Goal: Task Accomplishment & Management: Complete application form

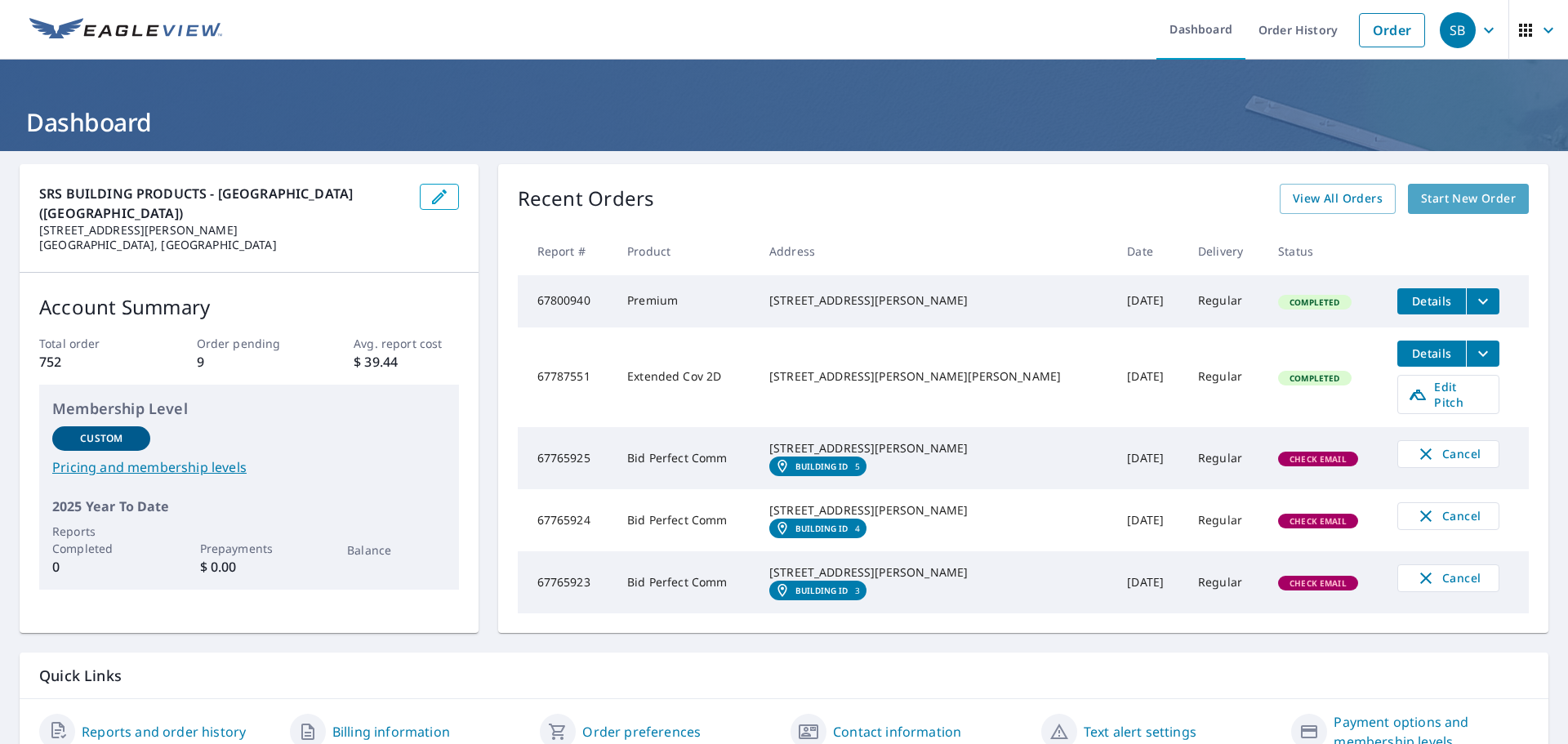
click at [1460, 200] on span "Start New Order" at bounding box center [1469, 199] width 95 height 20
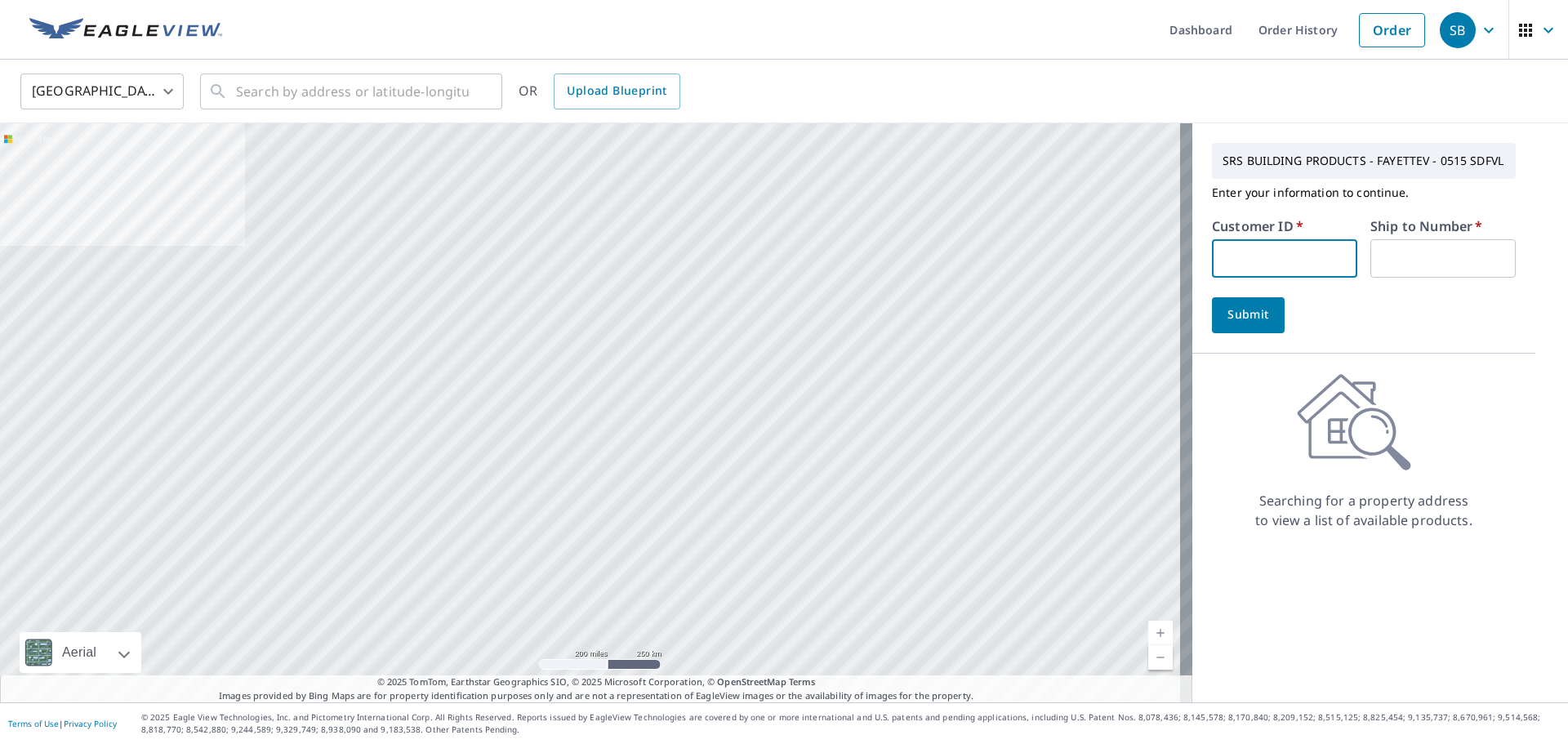
click at [1255, 250] on input "text" at bounding box center [1284, 258] width 145 height 39
type input "S012067"
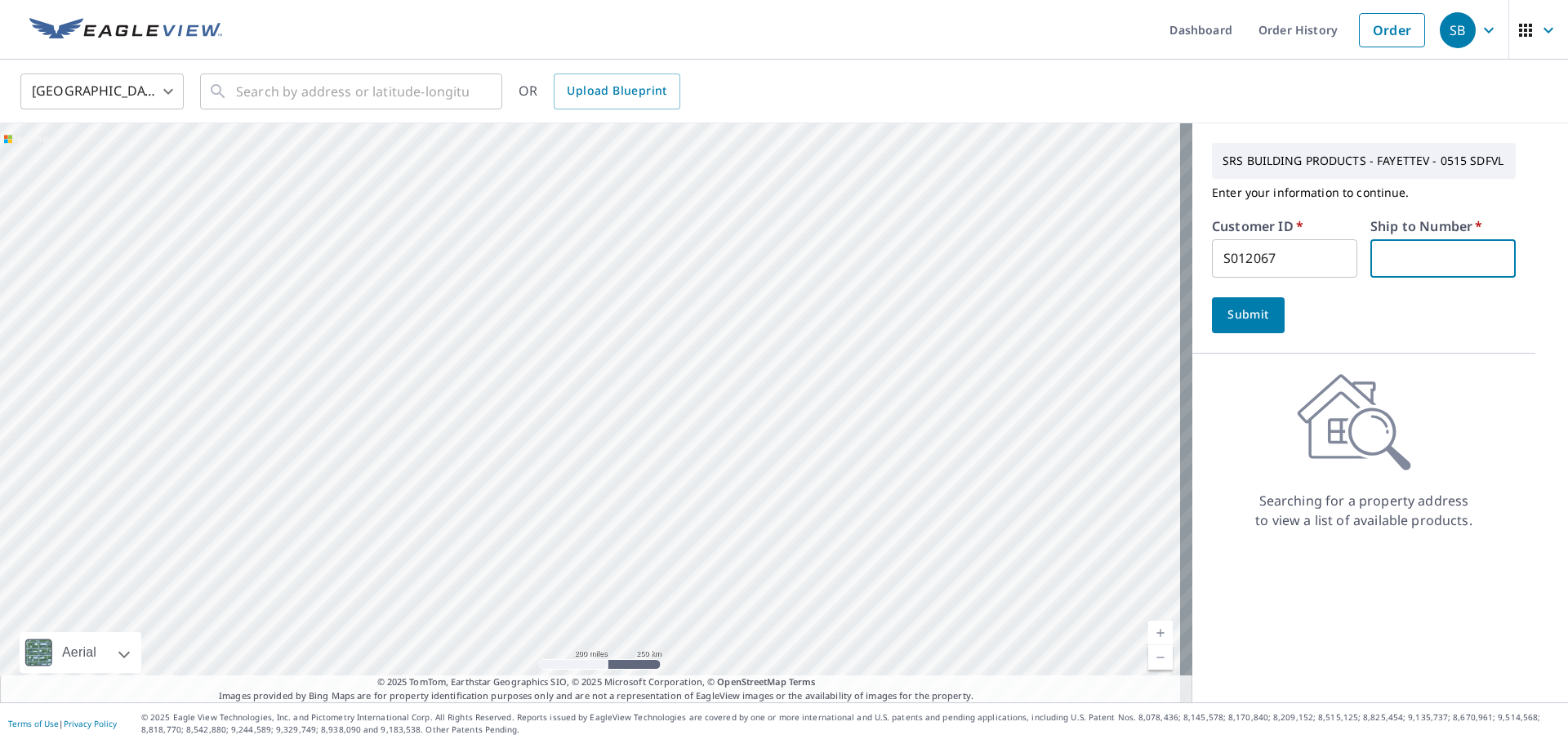
click at [1396, 258] on input "text" at bounding box center [1442, 258] width 145 height 39
type input "1"
click at [1229, 306] on button "Submit" at bounding box center [1248, 314] width 73 height 36
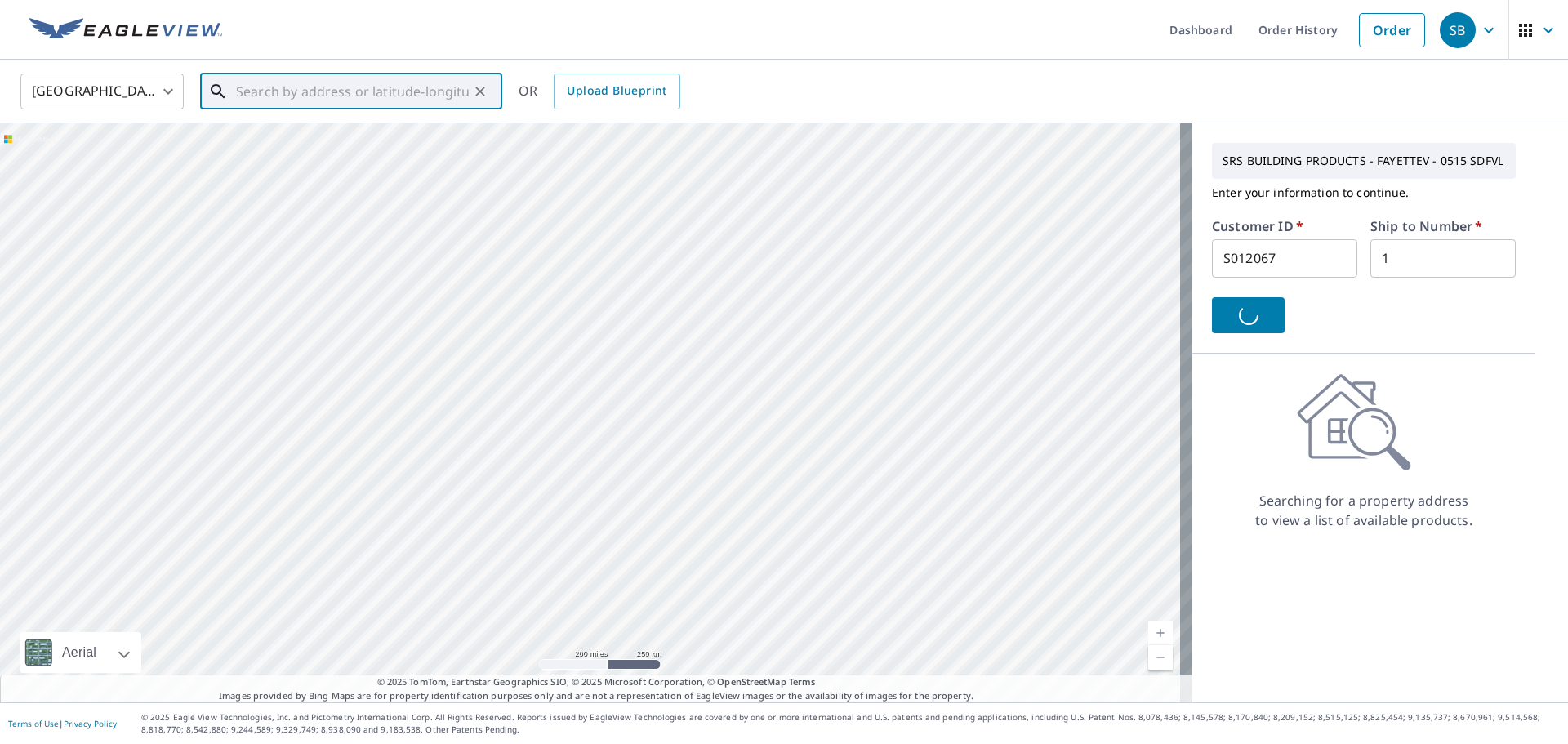
click at [303, 93] on input "text" at bounding box center [352, 91] width 233 height 46
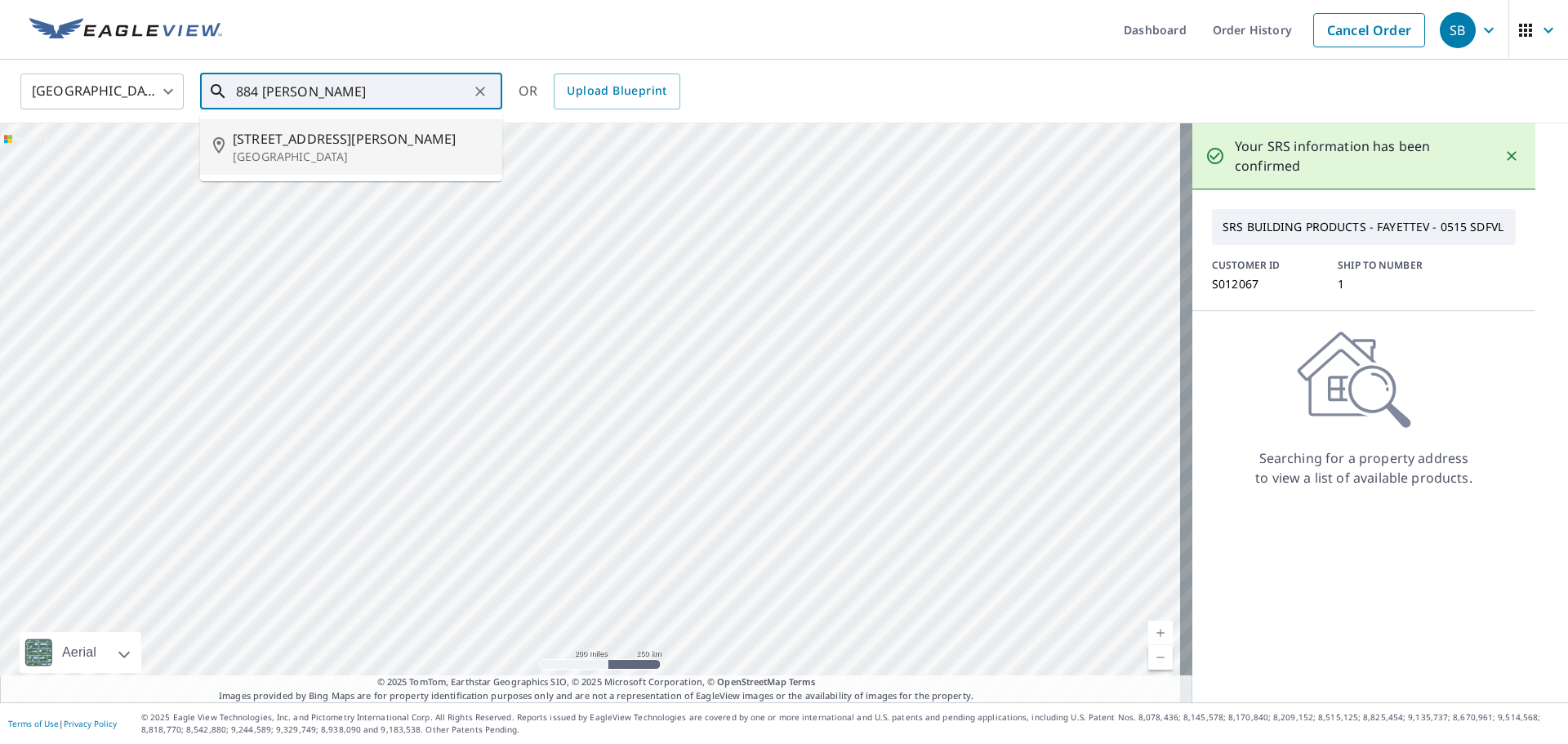
click at [343, 134] on span "[STREET_ADDRESS][PERSON_NAME]" at bounding box center [361, 139] width 257 height 19
type input "[STREET_ADDRESS][PERSON_NAME]"
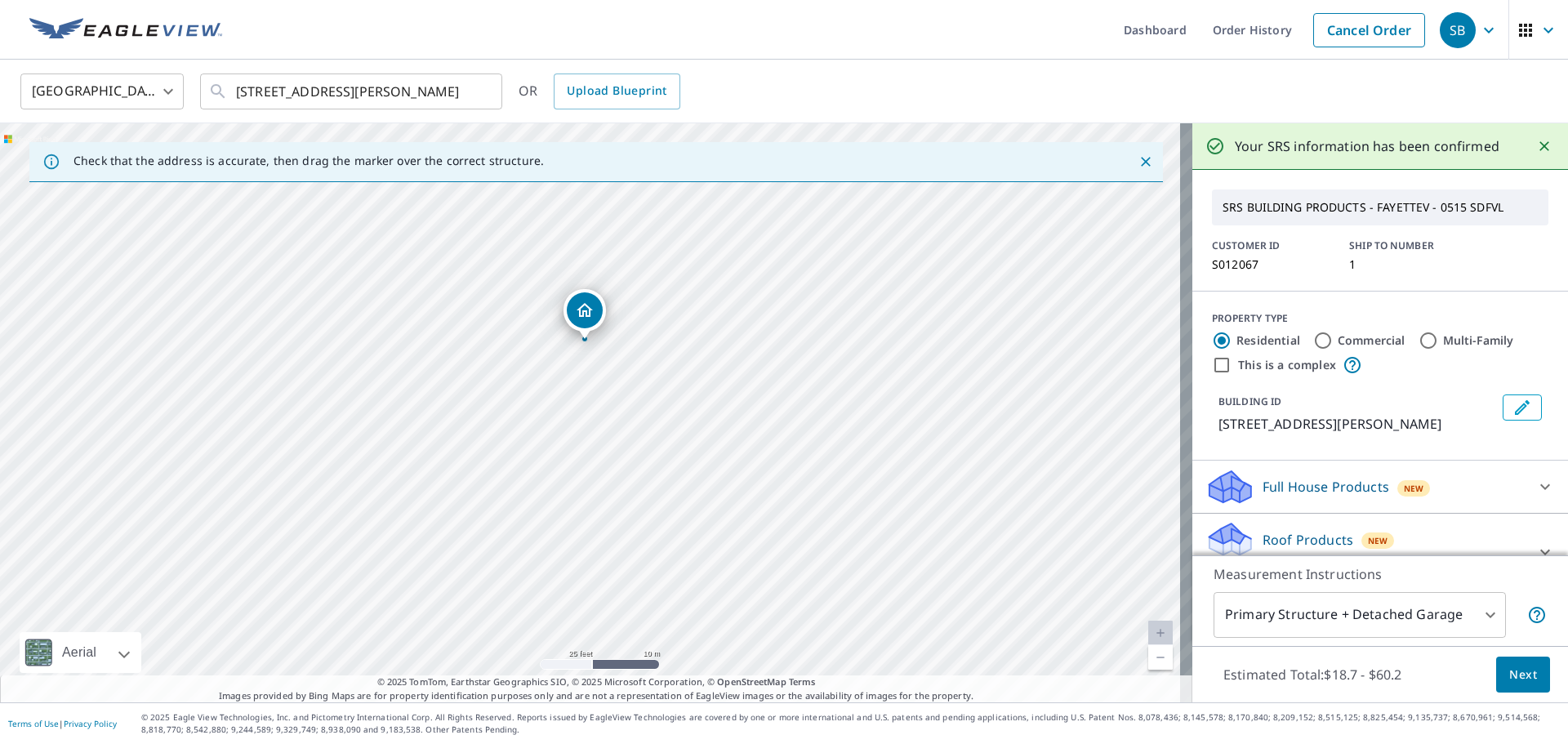
drag, startPoint x: 568, startPoint y: 301, endPoint x: 579, endPoint y: 310, distance: 14.2
click at [1518, 677] on span "Next" at bounding box center [1523, 675] width 28 height 20
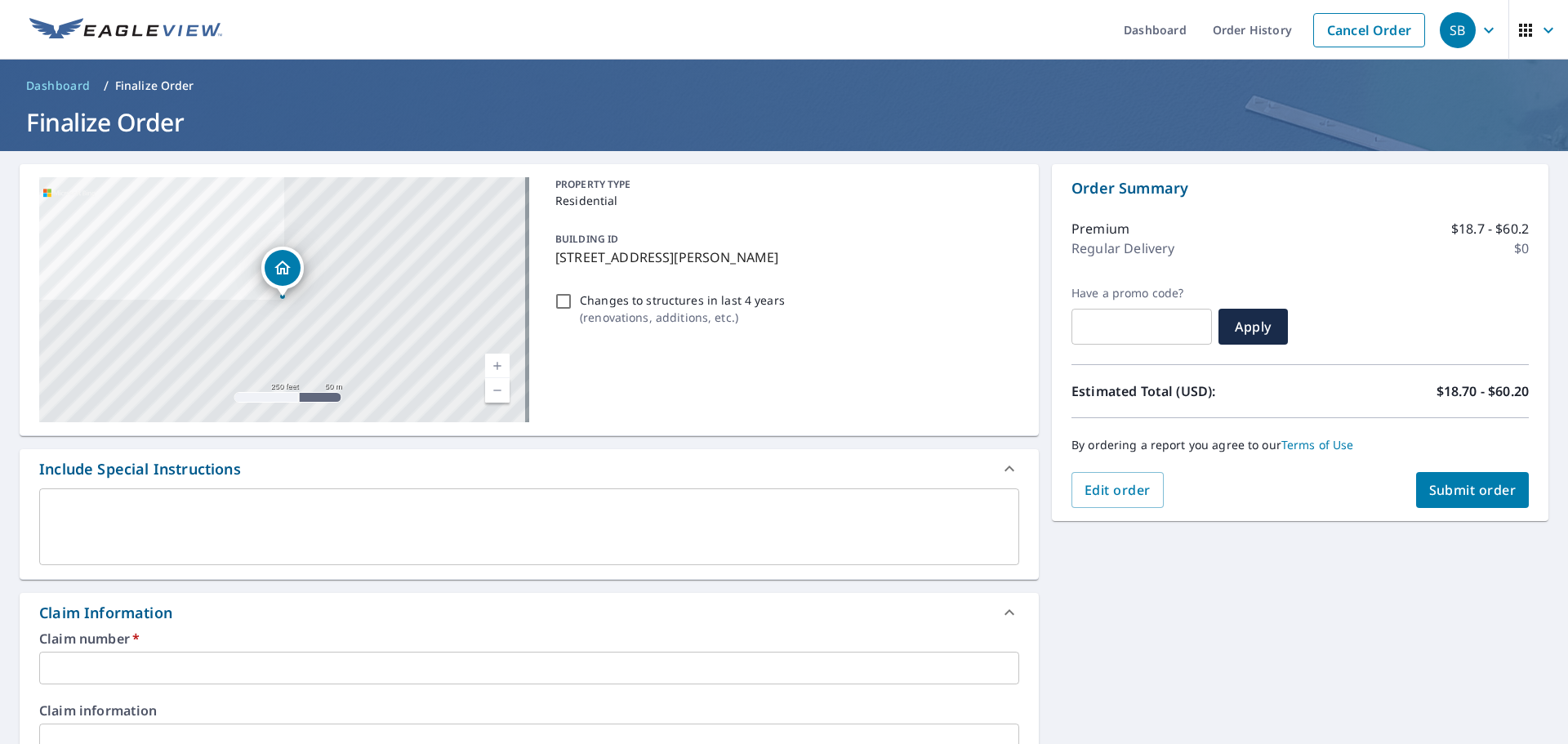
drag, startPoint x: 846, startPoint y: 261, endPoint x: 552, endPoint y: 264, distance: 294.0
click at [555, 264] on p "[STREET_ADDRESS][PERSON_NAME]" at bounding box center [784, 257] width 458 height 19
checkbox input "true"
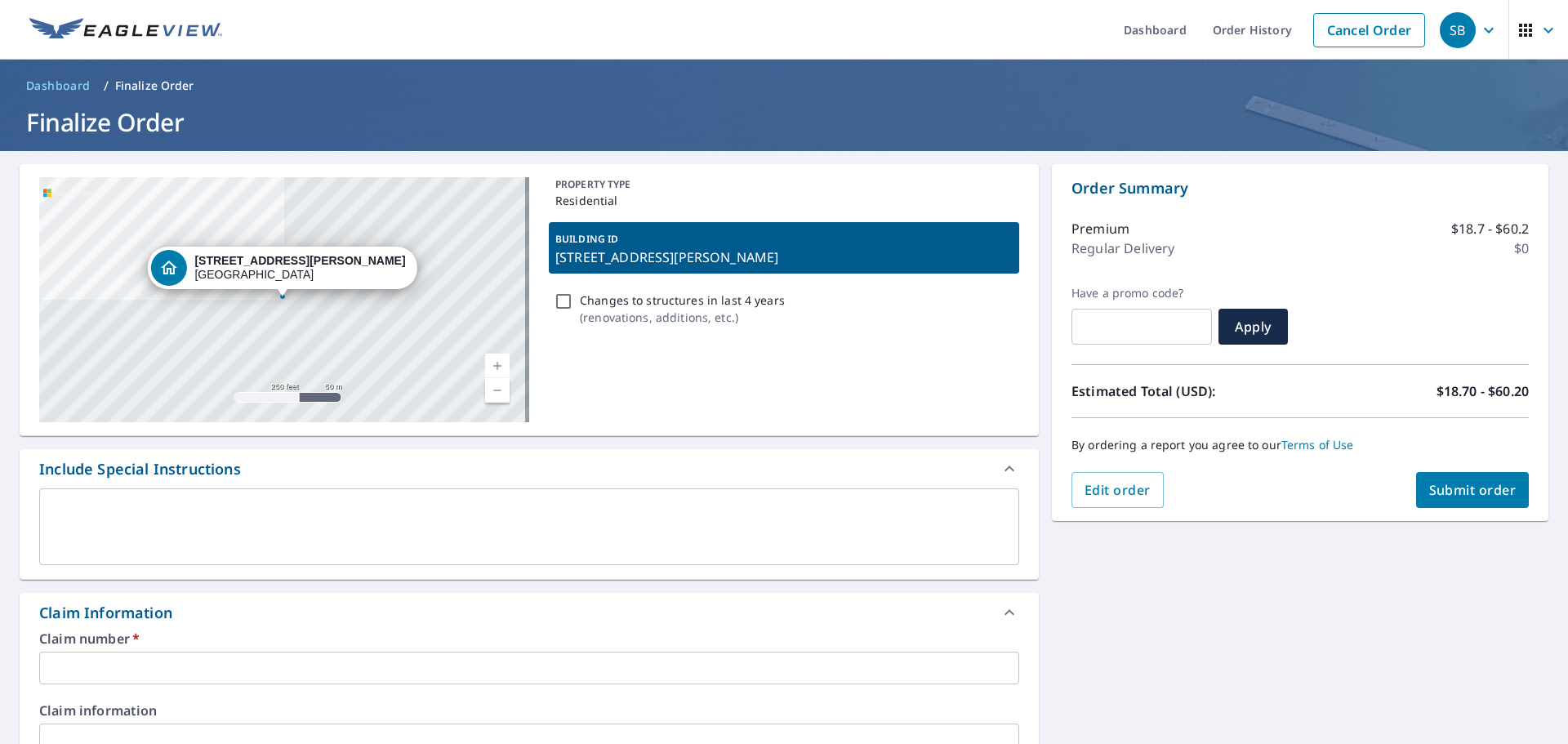
copy p "[STREET_ADDRESS][PERSON_NAME]"
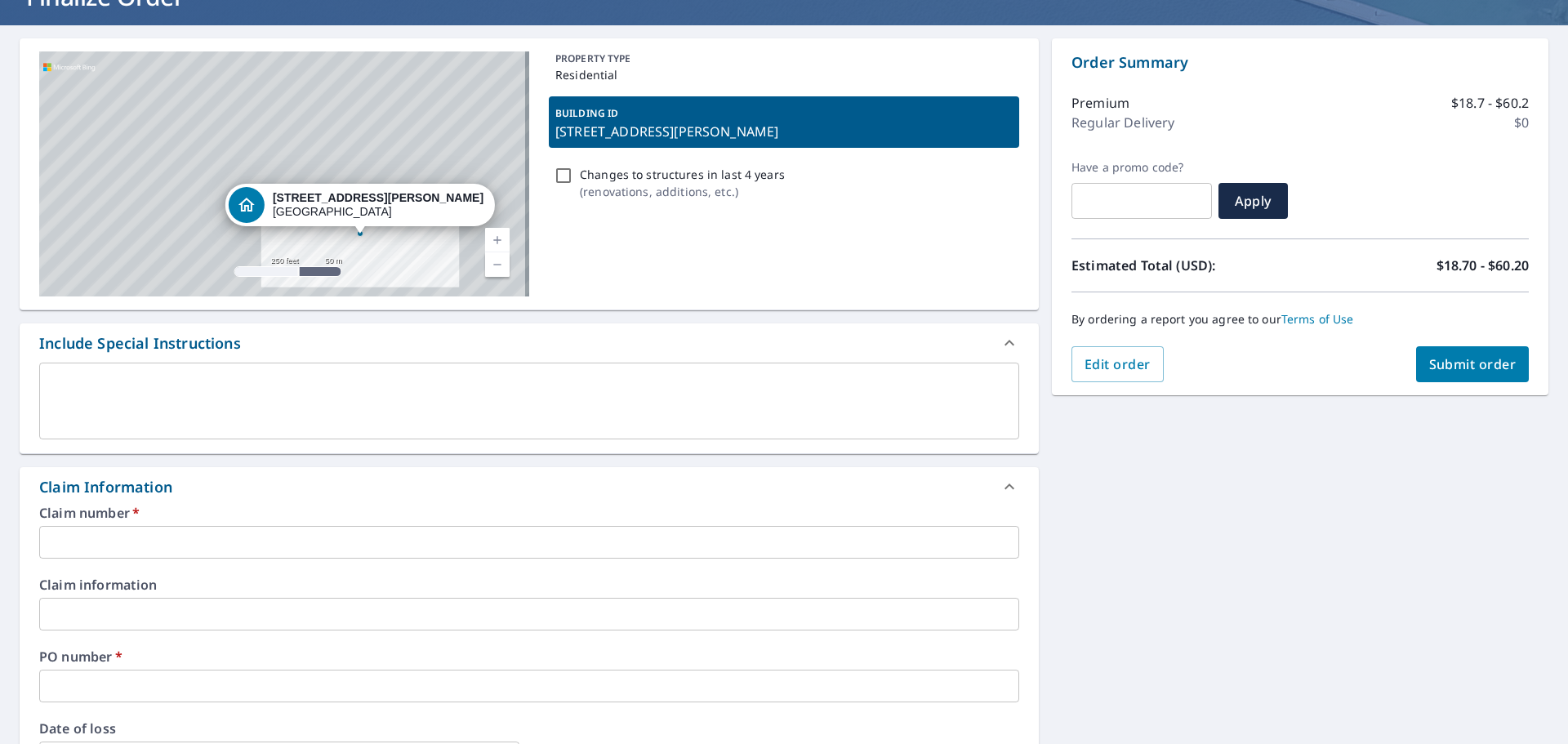
scroll to position [163, 0]
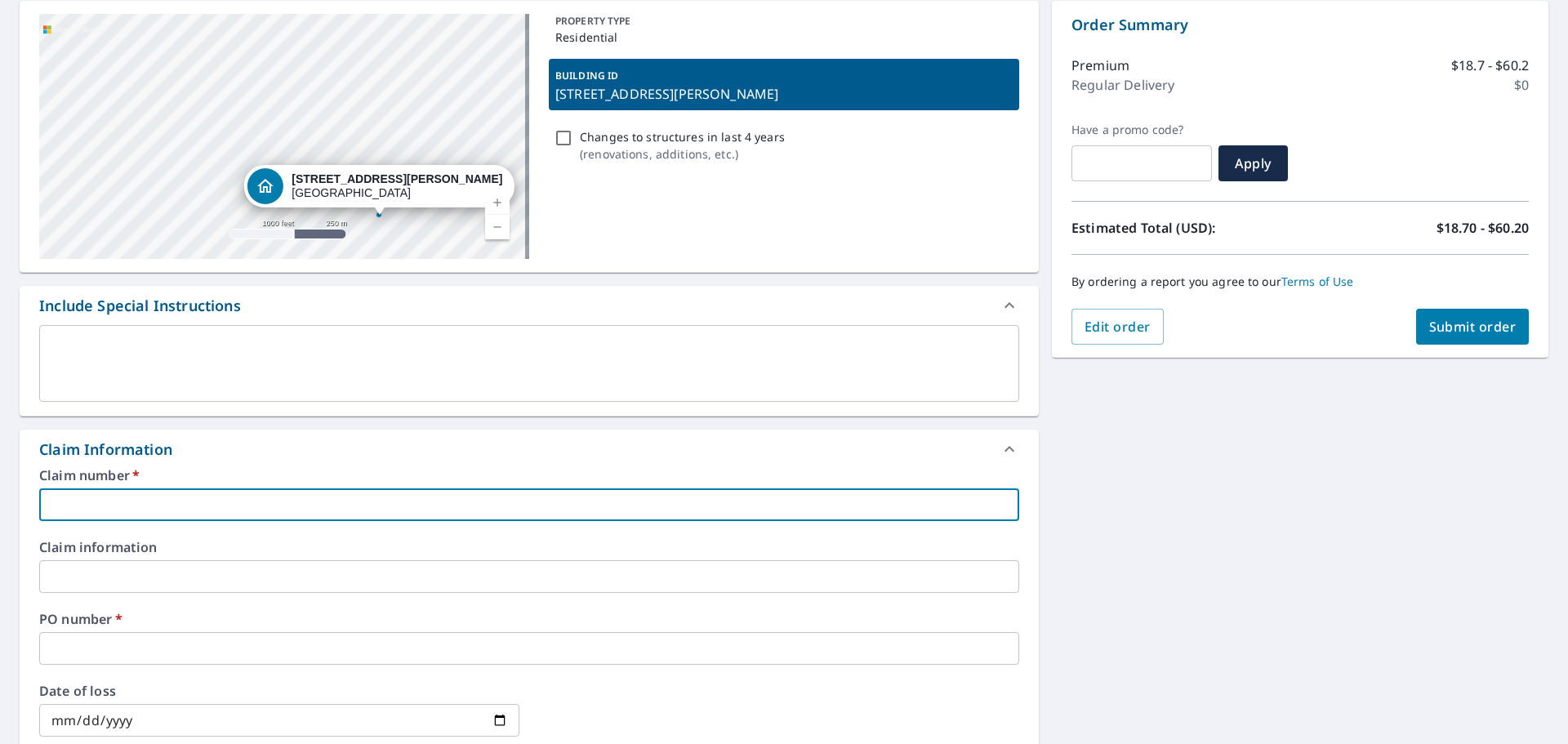
paste input "[STREET_ADDRESS][PERSON_NAME]"
type input "[STREET_ADDRESS][PERSON_NAME]"
checkbox input "true"
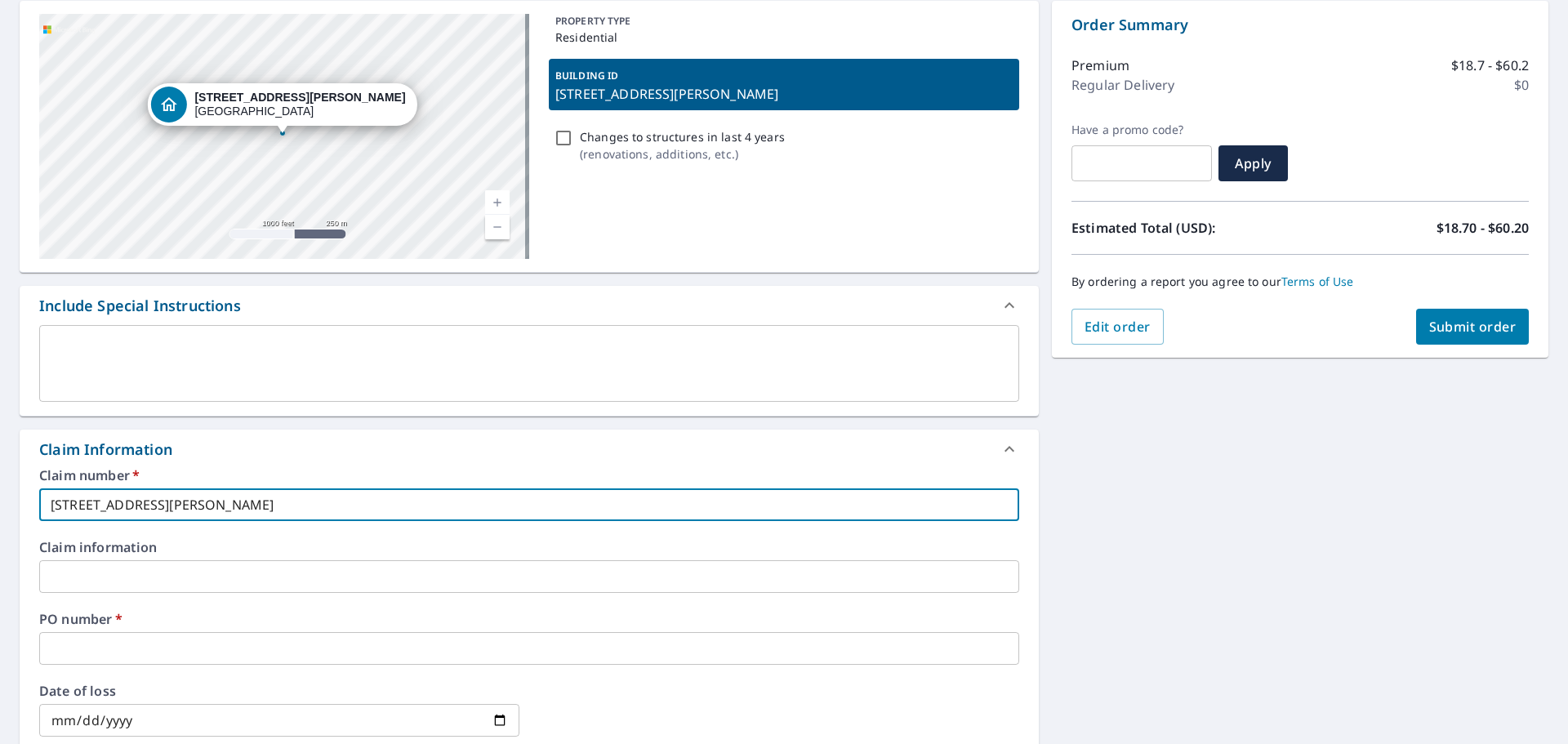
type input "[STREET_ADDRESS][PERSON_NAME]"
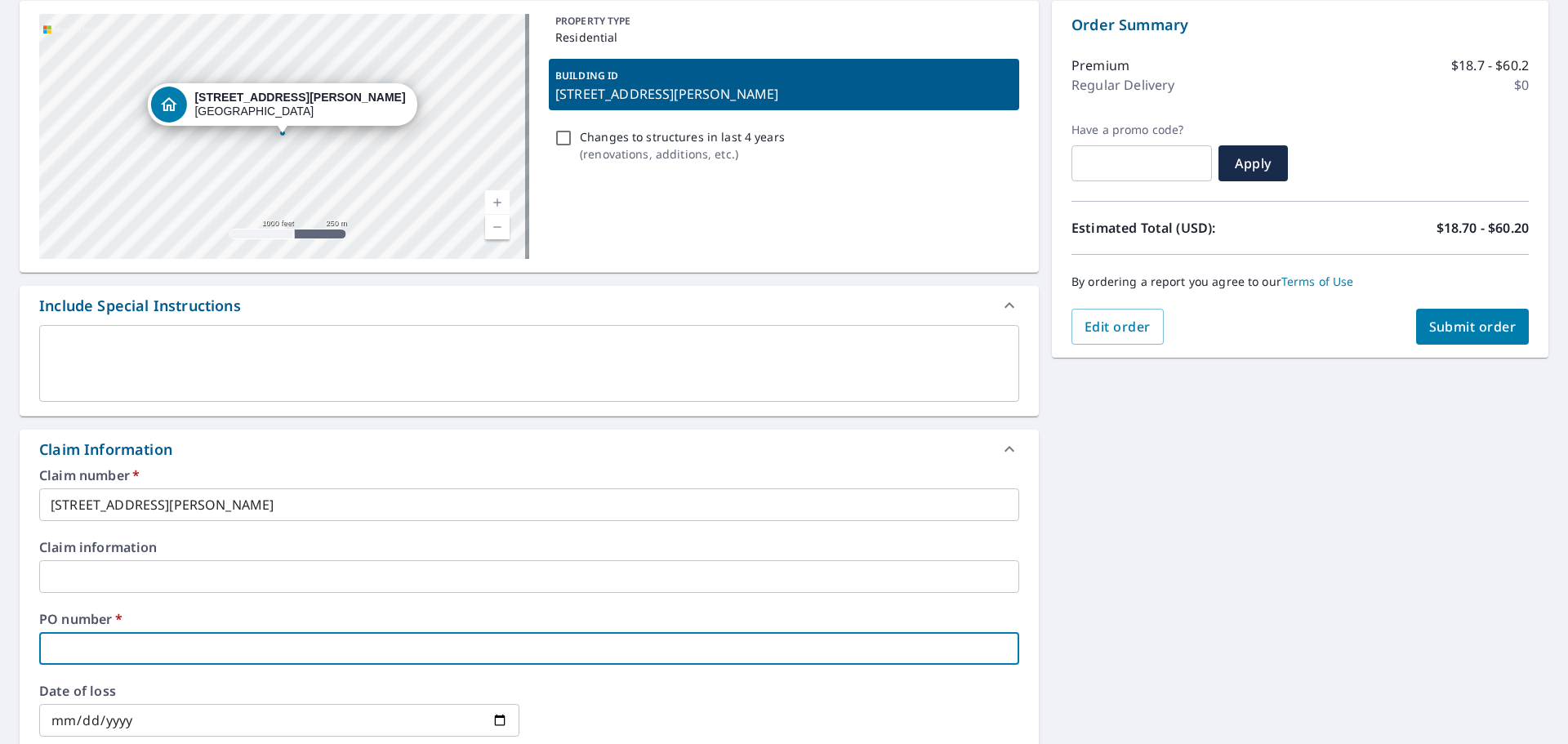
paste input "[STREET_ADDRESS][PERSON_NAME]"
type input "[STREET_ADDRESS][PERSON_NAME]"
checkbox input "true"
type input "[STREET_ADDRESS][PERSON_NAME]"
click at [1442, 332] on span "Submit order" at bounding box center [1472, 327] width 87 height 18
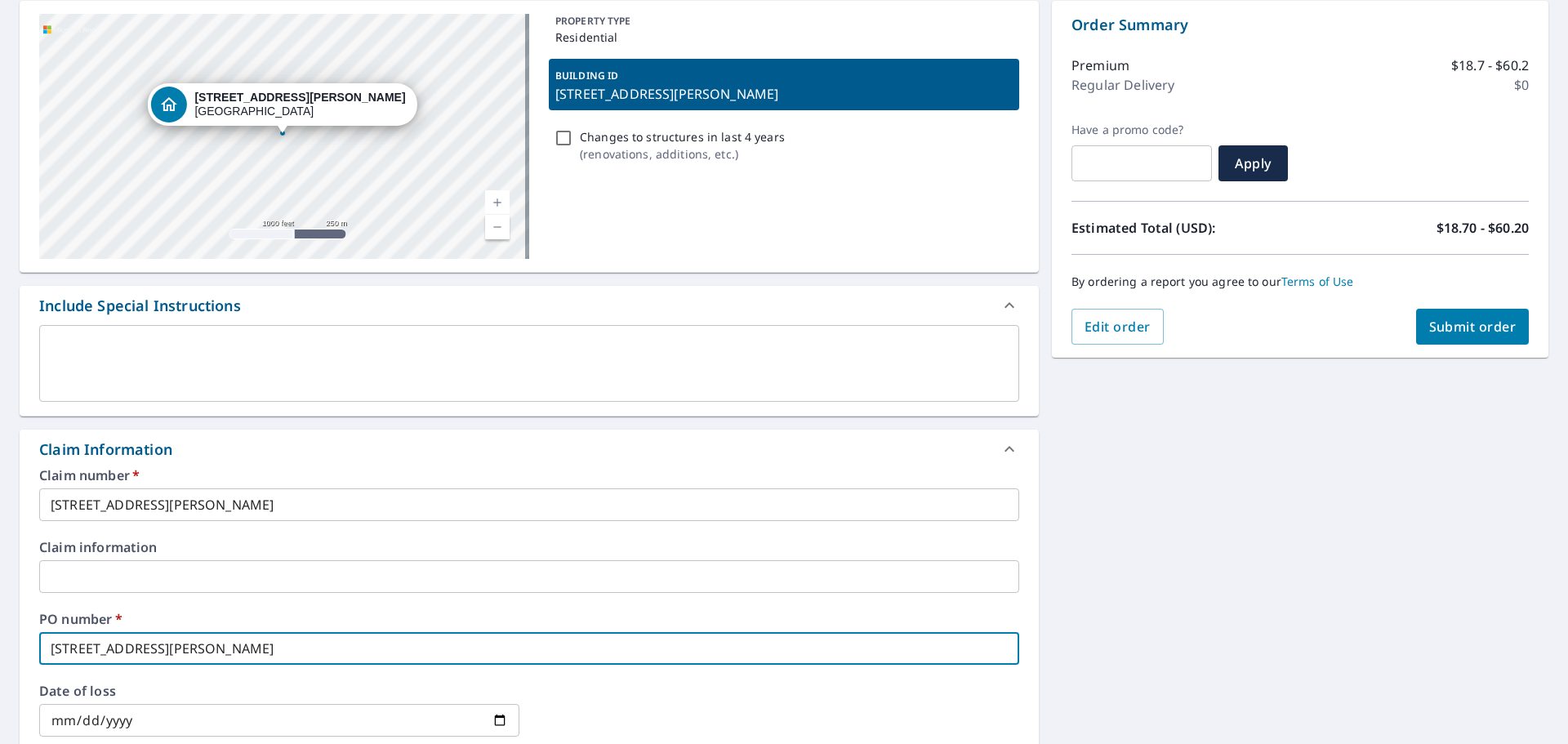
checkbox input "true"
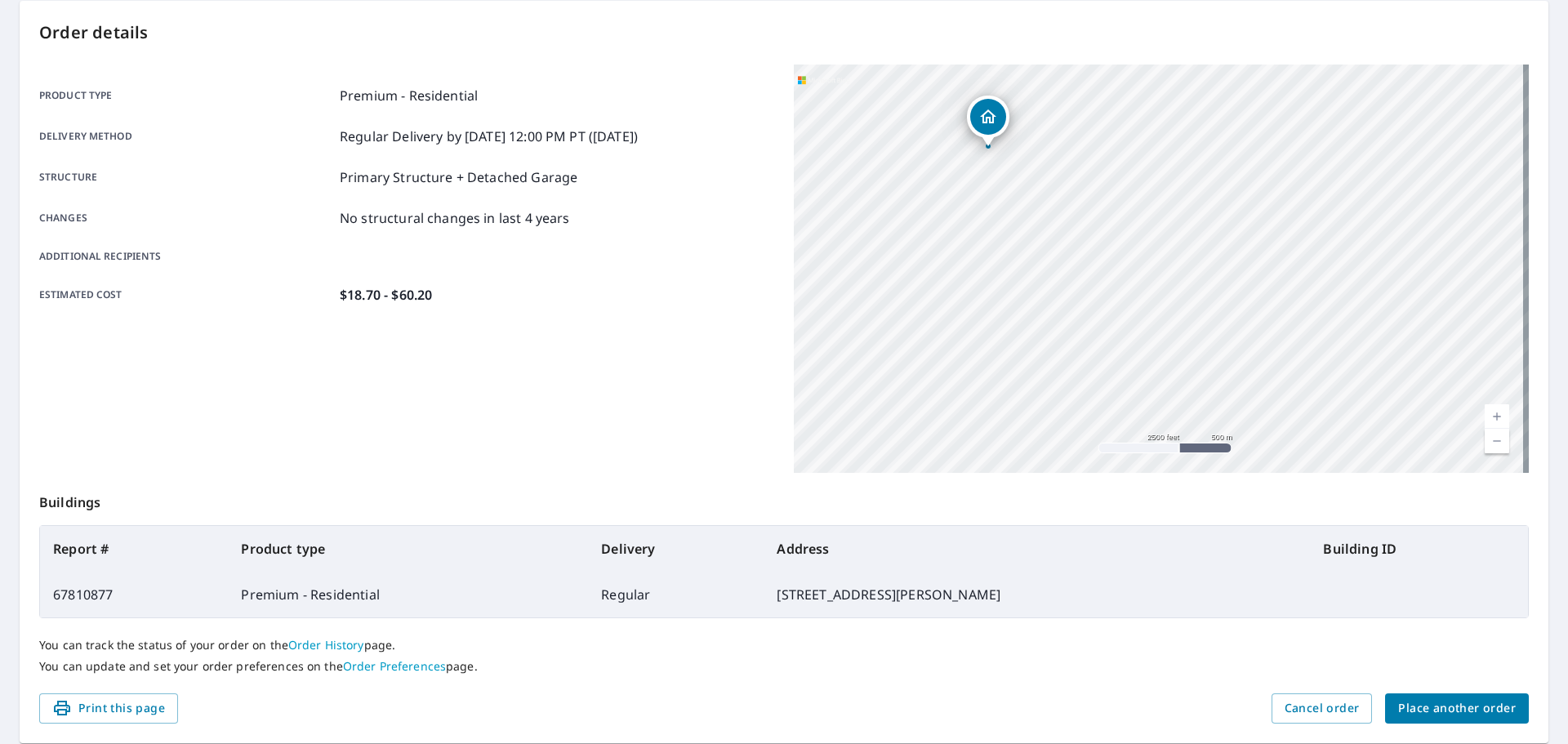
drag, startPoint x: 1026, startPoint y: 323, endPoint x: 953, endPoint y: 199, distance: 143.9
click at [953, 199] on div "[STREET_ADDRESS][PERSON_NAME]" at bounding box center [1161, 268] width 735 height 408
drag, startPoint x: 1074, startPoint y: 185, endPoint x: 1114, endPoint y: 402, distance: 220.7
click at [1114, 402] on div "[STREET_ADDRESS][PERSON_NAME]" at bounding box center [1161, 268] width 735 height 408
drag, startPoint x: 834, startPoint y: 282, endPoint x: 1126, endPoint y: 396, distance: 313.5
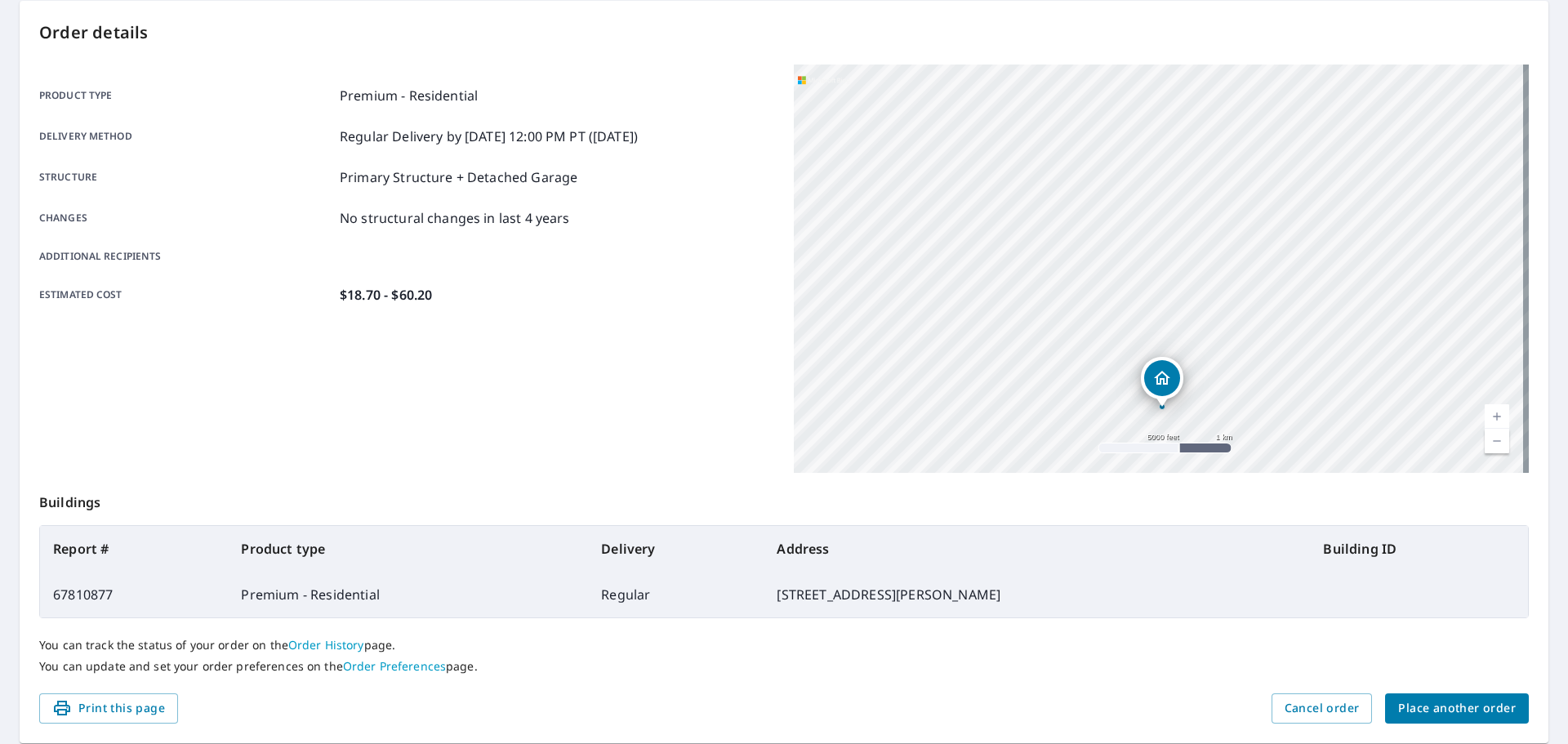
click at [1126, 396] on div "[STREET_ADDRESS][PERSON_NAME]" at bounding box center [1161, 268] width 735 height 408
drag, startPoint x: 946, startPoint y: 307, endPoint x: 1260, endPoint y: 300, distance: 314.1
click at [1260, 300] on div "[STREET_ADDRESS][PERSON_NAME]" at bounding box center [1161, 268] width 735 height 408
drag, startPoint x: 1019, startPoint y: 242, endPoint x: 1221, endPoint y: 248, distance: 202.1
click at [1221, 248] on div "[STREET_ADDRESS][PERSON_NAME]" at bounding box center [1161, 268] width 735 height 408
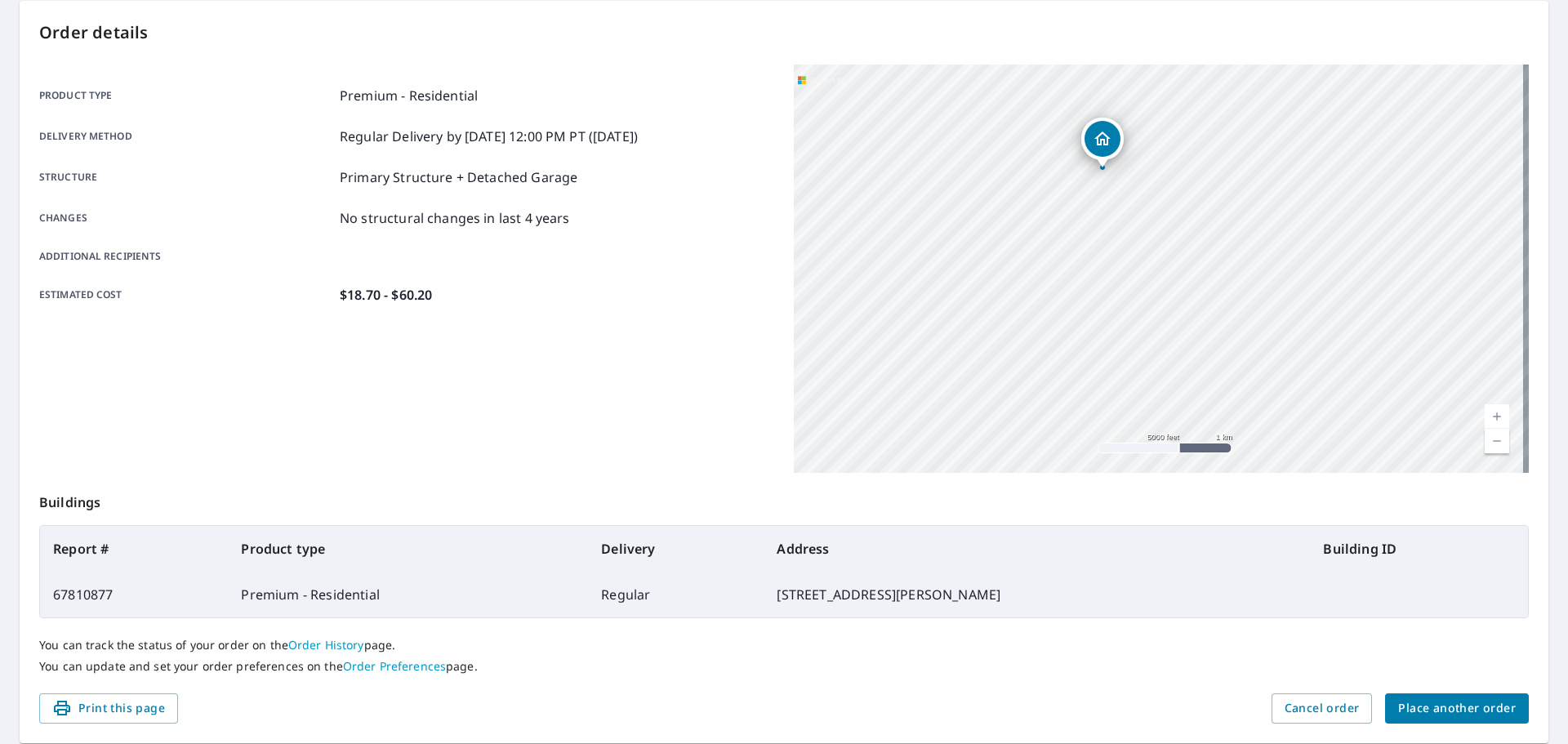
drag, startPoint x: 1195, startPoint y: 370, endPoint x: 798, endPoint y: 189, distance: 436.3
click at [798, 189] on div "[STREET_ADDRESS][PERSON_NAME]" at bounding box center [1161, 268] width 735 height 408
drag, startPoint x: 1169, startPoint y: 388, endPoint x: 889, endPoint y: 157, distance: 363.0
click at [889, 157] on div "[STREET_ADDRESS][PERSON_NAME]" at bounding box center [1161, 268] width 735 height 408
drag, startPoint x: 1086, startPoint y: 395, endPoint x: 917, endPoint y: 309, distance: 189.6
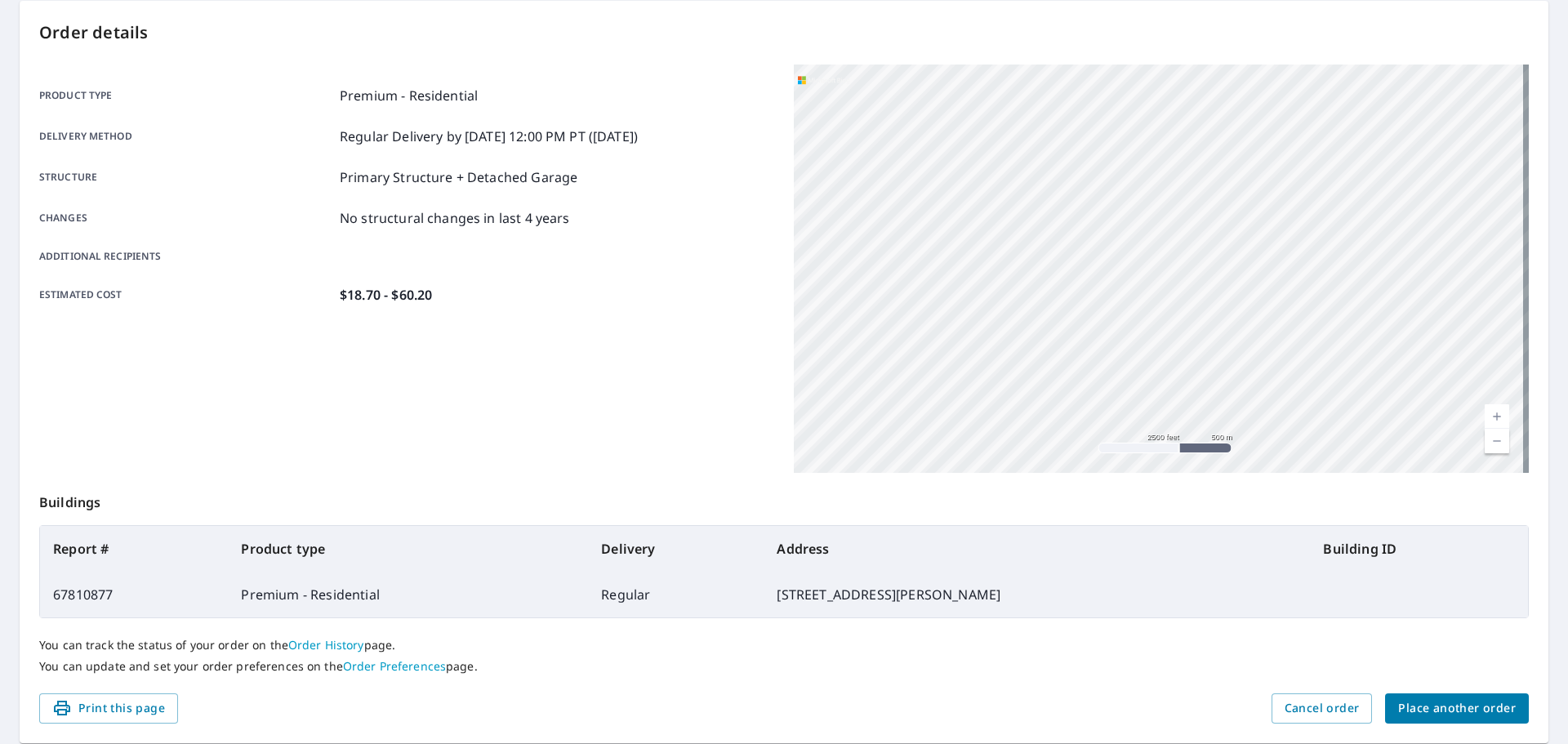
click at [917, 309] on div "[STREET_ADDRESS][PERSON_NAME]" at bounding box center [1161, 268] width 735 height 408
drag, startPoint x: 1101, startPoint y: 315, endPoint x: 1167, endPoint y: 462, distance: 161.1
click at [1167, 462] on div "[STREET_ADDRESS][PERSON_NAME]" at bounding box center [1161, 268] width 735 height 408
drag, startPoint x: 1239, startPoint y: 243, endPoint x: 1128, endPoint y: 375, distance: 172.5
click at [1128, 375] on div "[STREET_ADDRESS][PERSON_NAME]" at bounding box center [1161, 268] width 735 height 408
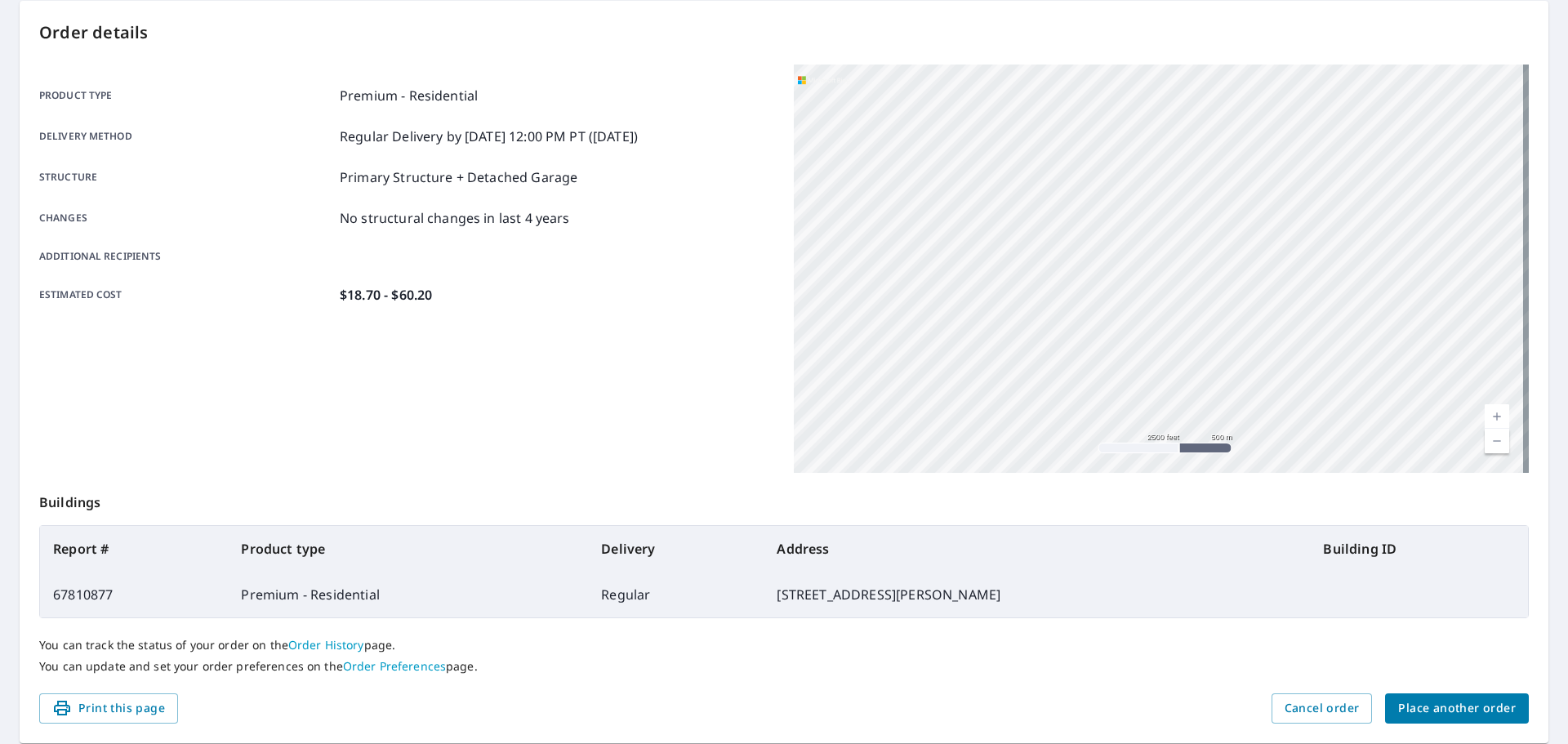
drag, startPoint x: 1142, startPoint y: 381, endPoint x: 1067, endPoint y: 281, distance: 125.0
click at [1067, 281] on div "[STREET_ADDRESS][PERSON_NAME]" at bounding box center [1161, 268] width 735 height 408
click at [1032, 394] on div "[STREET_ADDRESS][PERSON_NAME]" at bounding box center [1161, 268] width 735 height 408
drag, startPoint x: 1032, startPoint y: 394, endPoint x: 943, endPoint y: 135, distance: 273.9
click at [943, 135] on div "[STREET_ADDRESS][PERSON_NAME]" at bounding box center [1161, 268] width 735 height 408
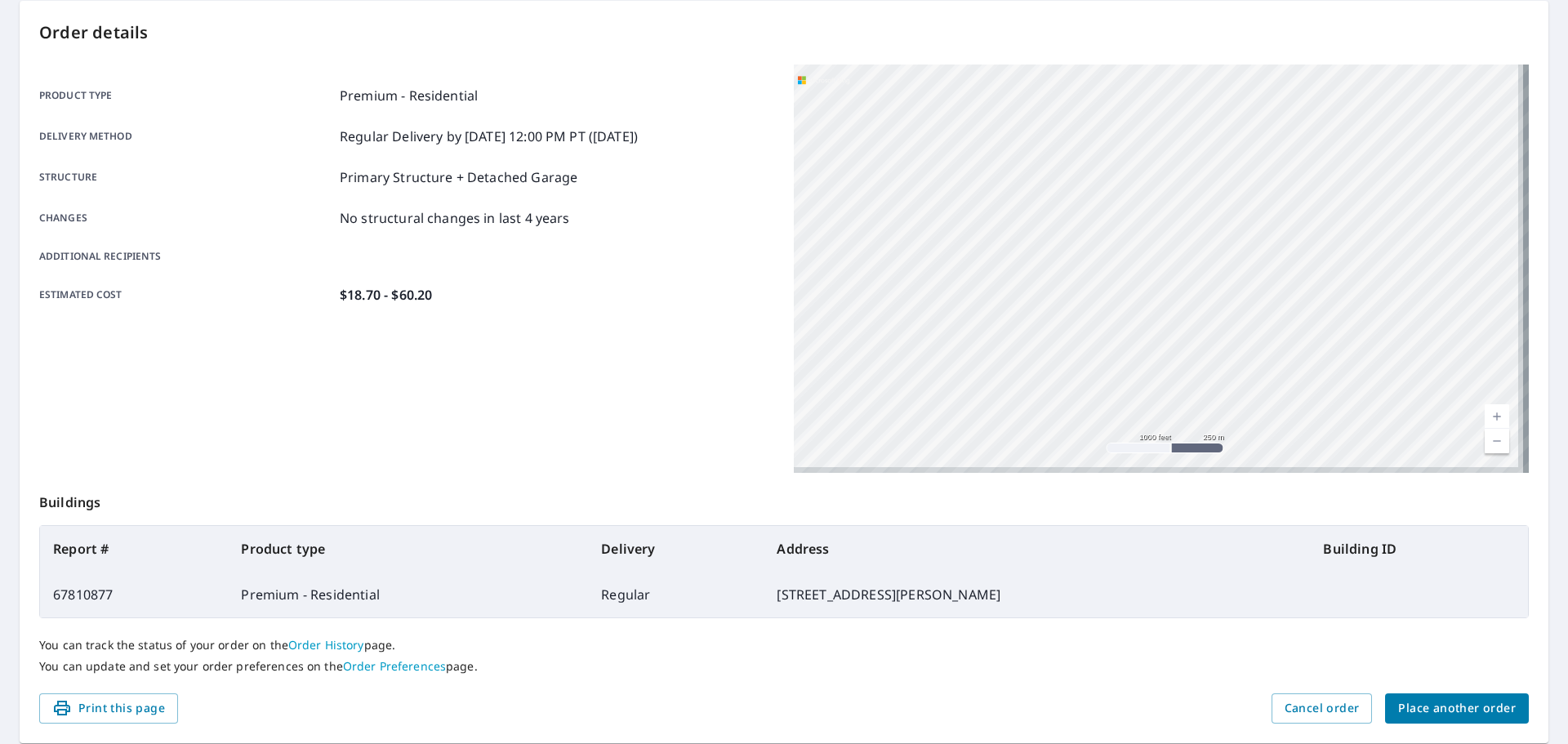
drag, startPoint x: 1154, startPoint y: 397, endPoint x: 942, endPoint y: 200, distance: 289.4
click at [942, 200] on div "[STREET_ADDRESS][PERSON_NAME]" at bounding box center [1161, 268] width 735 height 408
drag, startPoint x: 1059, startPoint y: 351, endPoint x: 908, endPoint y: 175, distance: 231.9
click at [908, 177] on div "[STREET_ADDRESS][PERSON_NAME]" at bounding box center [1161, 268] width 735 height 408
drag, startPoint x: 1065, startPoint y: 404, endPoint x: 912, endPoint y: 201, distance: 254.2
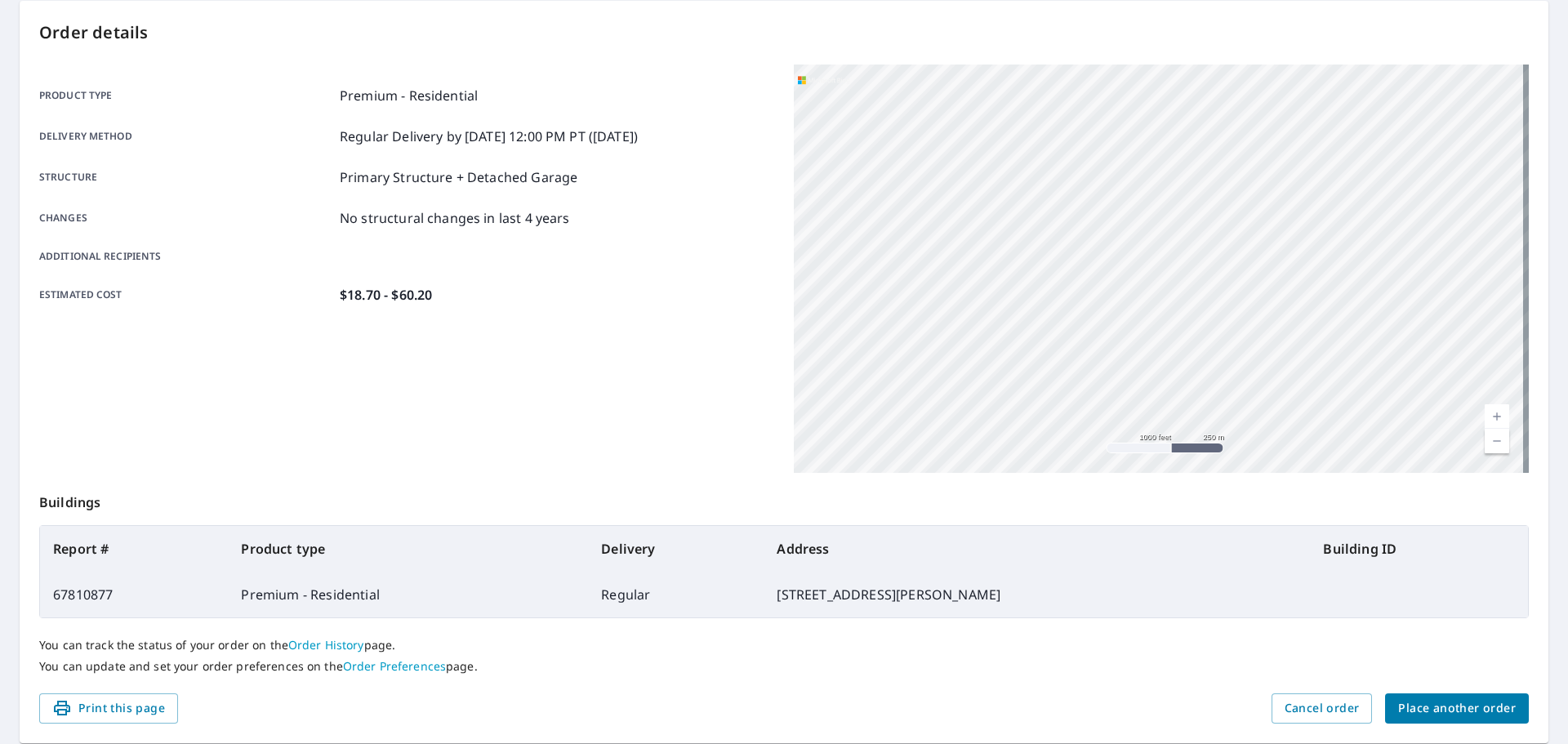
click at [914, 204] on div "[STREET_ADDRESS][PERSON_NAME]" at bounding box center [1161, 268] width 735 height 408
drag, startPoint x: 1099, startPoint y: 398, endPoint x: 912, endPoint y: 163, distance: 300.3
click at [912, 163] on div "[STREET_ADDRESS][PERSON_NAME]" at bounding box center [1161, 268] width 735 height 408
drag, startPoint x: 1030, startPoint y: 387, endPoint x: 864, endPoint y: 193, distance: 255.3
click at [864, 193] on div "[STREET_ADDRESS][PERSON_NAME]" at bounding box center [1161, 268] width 735 height 408
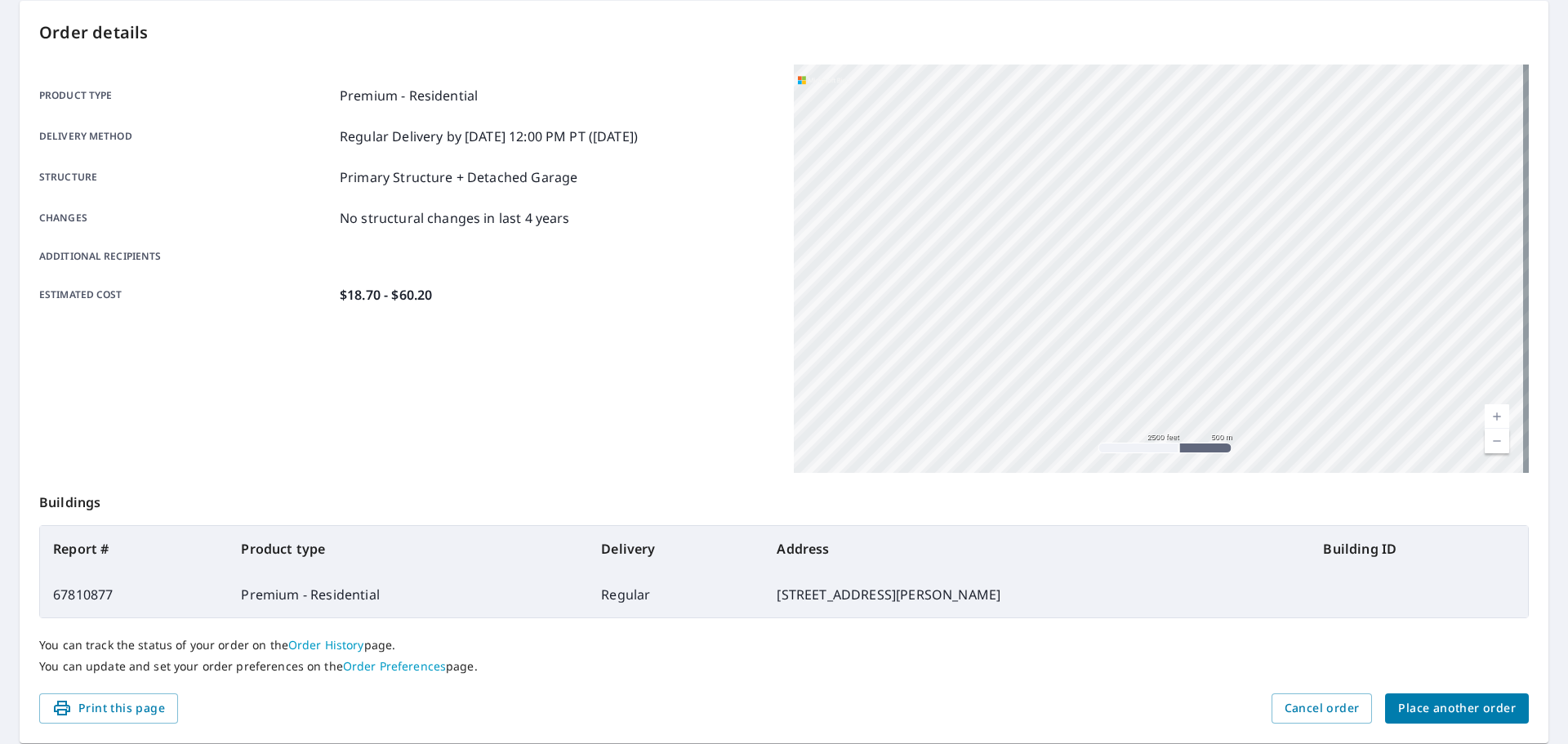
drag, startPoint x: 1226, startPoint y: 368, endPoint x: 1027, endPoint y: 206, distance: 256.6
click at [1027, 206] on div "[STREET_ADDRESS][PERSON_NAME]" at bounding box center [1161, 268] width 735 height 408
drag, startPoint x: 1145, startPoint y: 343, endPoint x: 1109, endPoint y: 126, distance: 220.0
click at [1109, 126] on div "[STREET_ADDRESS][PERSON_NAME]" at bounding box center [1161, 268] width 735 height 408
drag, startPoint x: 1199, startPoint y: 350, endPoint x: 1011, endPoint y: 135, distance: 285.6
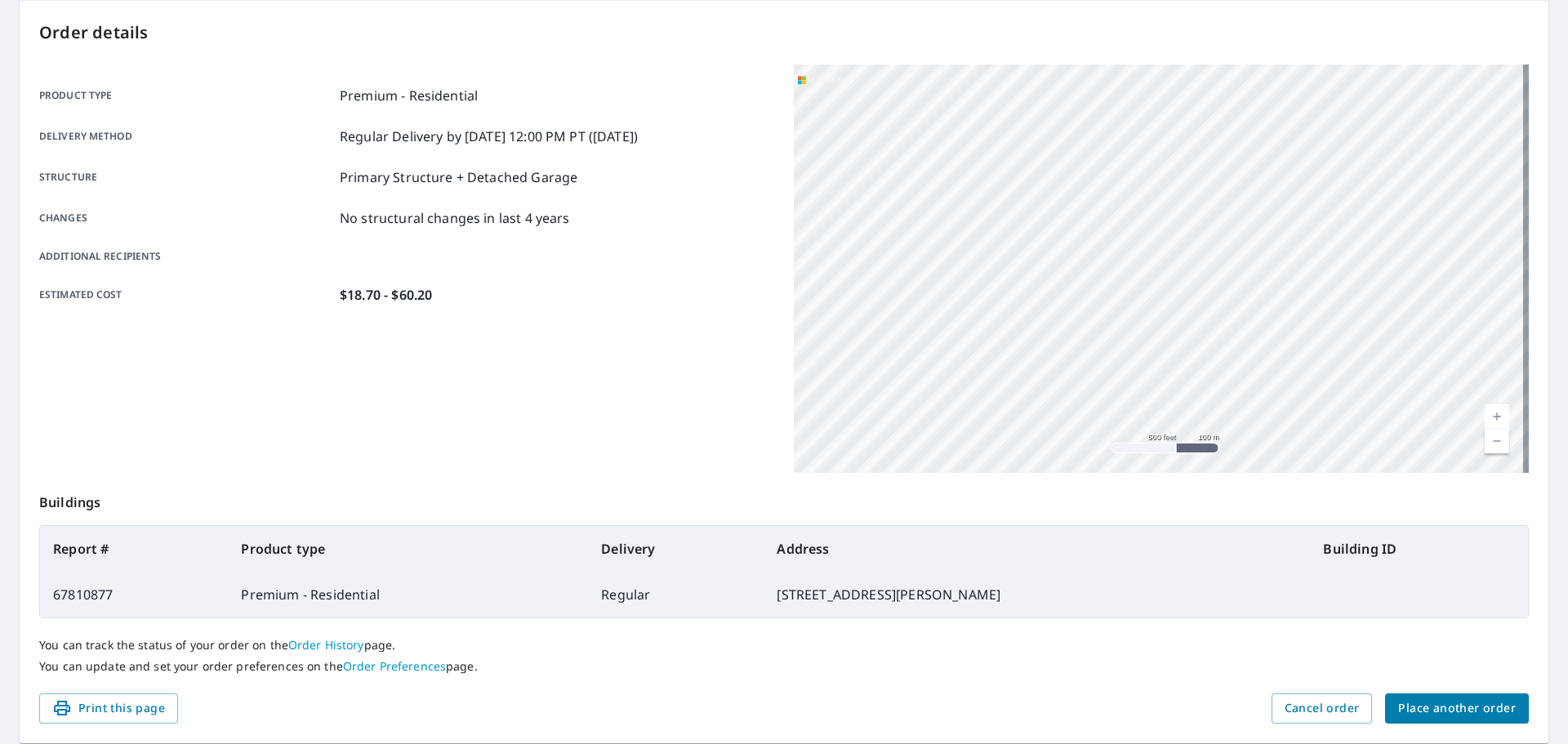
click at [1011, 135] on div "[STREET_ADDRESS][PERSON_NAME]" at bounding box center [1161, 268] width 735 height 408
drag, startPoint x: 1108, startPoint y: 233, endPoint x: 887, endPoint y: 69, distance: 275.2
click at [887, 69] on div "[STREET_ADDRESS][PERSON_NAME]" at bounding box center [1161, 268] width 735 height 408
drag, startPoint x: 979, startPoint y: 161, endPoint x: 1173, endPoint y: 449, distance: 347.2
click at [1173, 450] on div "[STREET_ADDRESS][PERSON_NAME]" at bounding box center [1161, 268] width 735 height 408
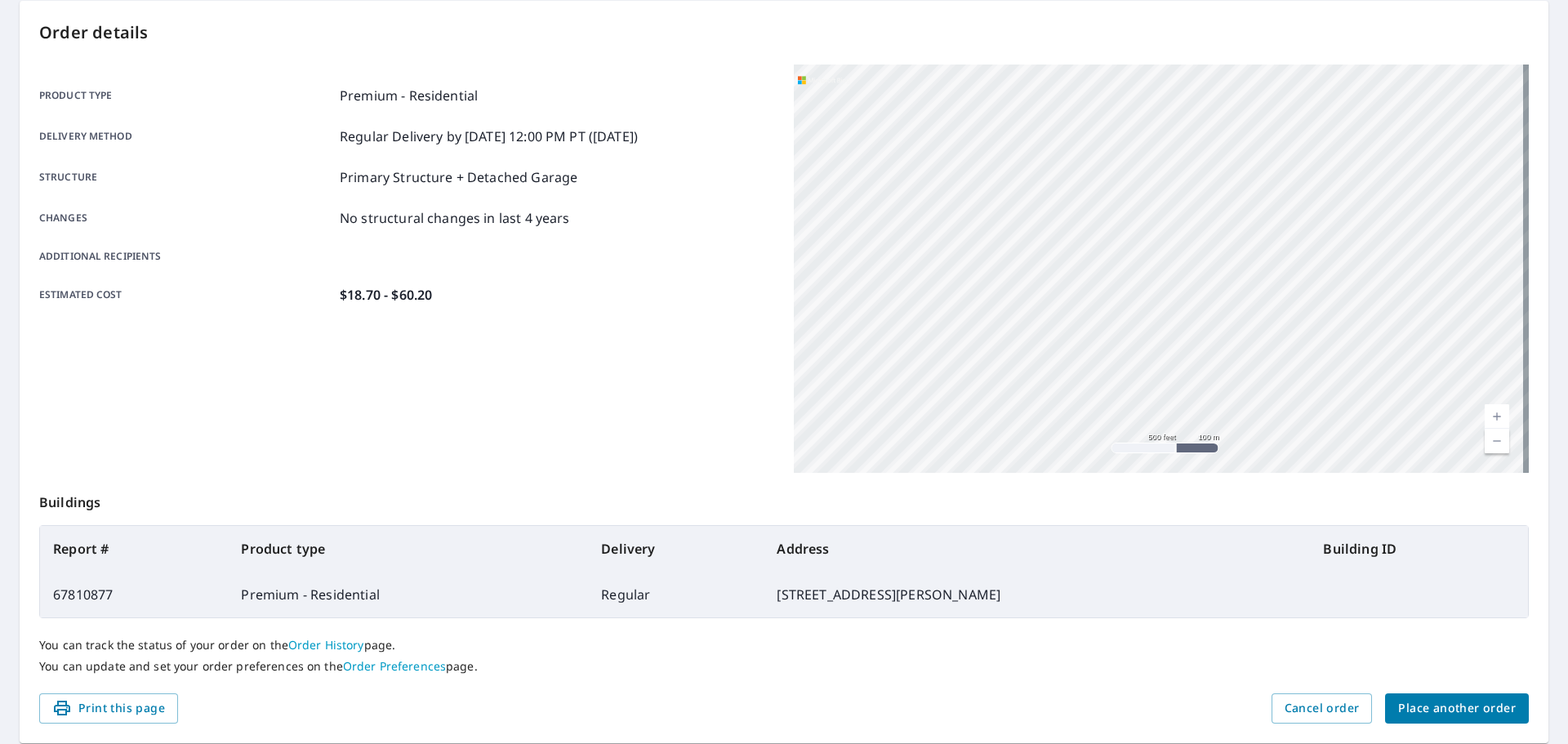
drag, startPoint x: 1022, startPoint y: 256, endPoint x: 1181, endPoint y: 489, distance: 282.1
click at [1181, 489] on div "Order details Product type Premium - Residential Delivery method Regular Delive…" at bounding box center [784, 372] width 1528 height 742
click at [1131, 238] on div "[STREET_ADDRESS][PERSON_NAME]" at bounding box center [1161, 268] width 735 height 408
drag, startPoint x: 1138, startPoint y: 205, endPoint x: 1138, endPoint y: 307, distance: 102.0
click at [1138, 307] on div "[STREET_ADDRESS][PERSON_NAME]" at bounding box center [1161, 268] width 735 height 408
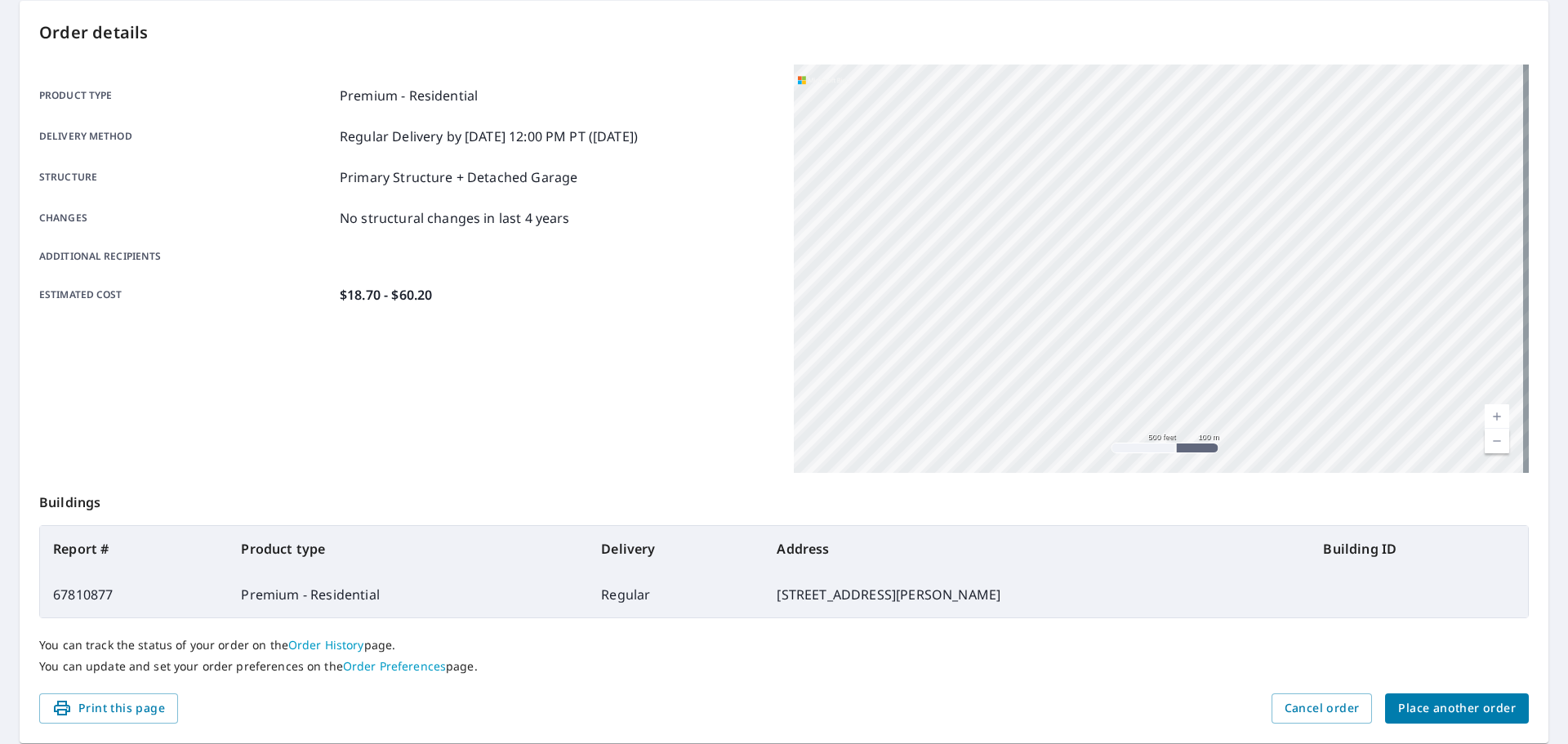
drag, startPoint x: 1081, startPoint y: 214, endPoint x: 967, endPoint y: 82, distance: 174.4
click at [967, 82] on div "[STREET_ADDRESS][PERSON_NAME]" at bounding box center [1161, 268] width 735 height 408
click at [1105, 228] on div "[STREET_ADDRESS][PERSON_NAME]" at bounding box center [1161, 268] width 735 height 408
drag, startPoint x: 1105, startPoint y: 228, endPoint x: 1034, endPoint y: 331, distance: 125.1
click at [1034, 331] on div "[STREET_ADDRESS][PERSON_NAME]" at bounding box center [1161, 268] width 735 height 408
